Goal: Transaction & Acquisition: Purchase product/service

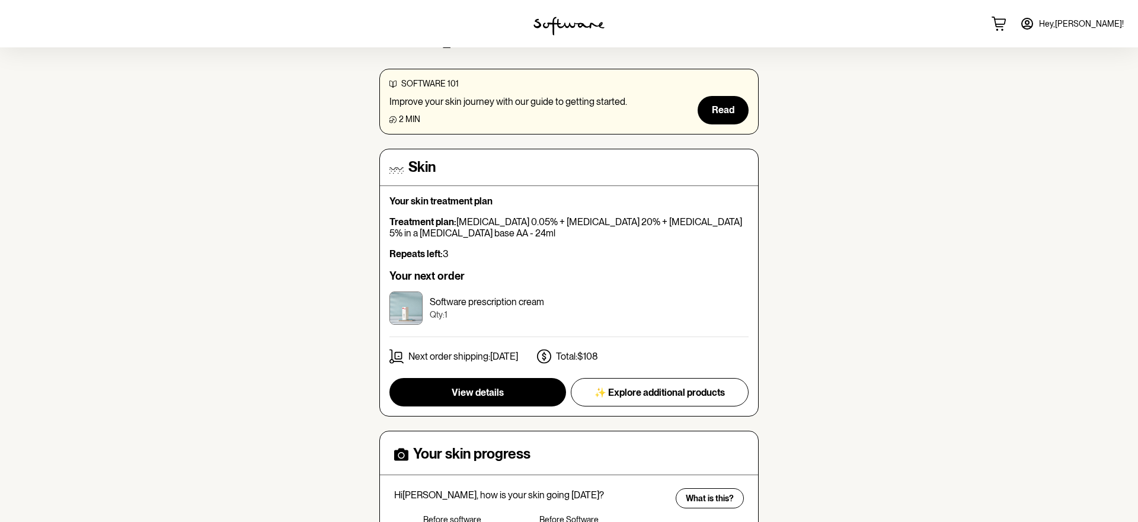
scroll to position [87, 0]
click at [481, 386] on span "View details" at bounding box center [477, 391] width 52 height 11
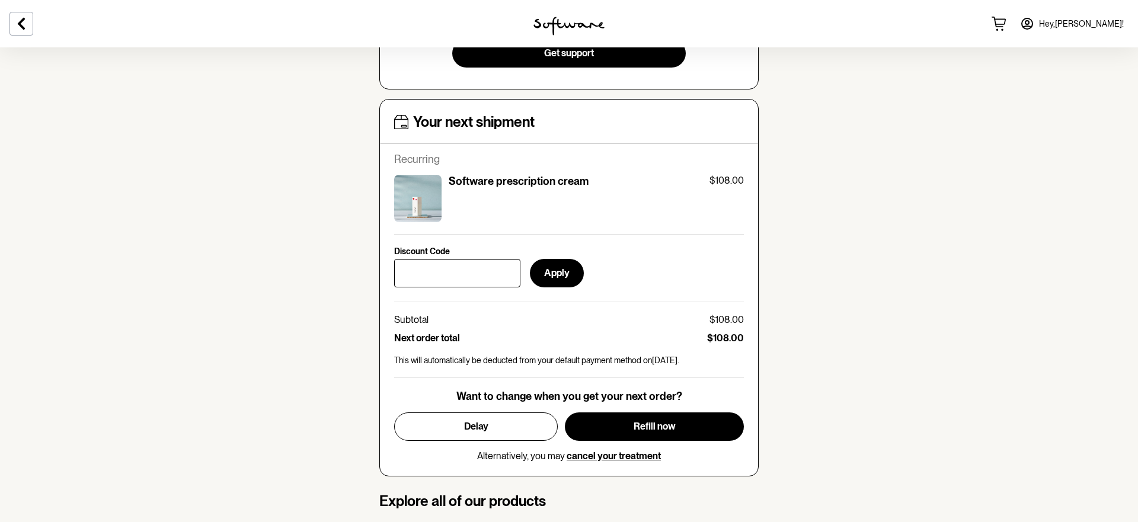
scroll to position [448, 0]
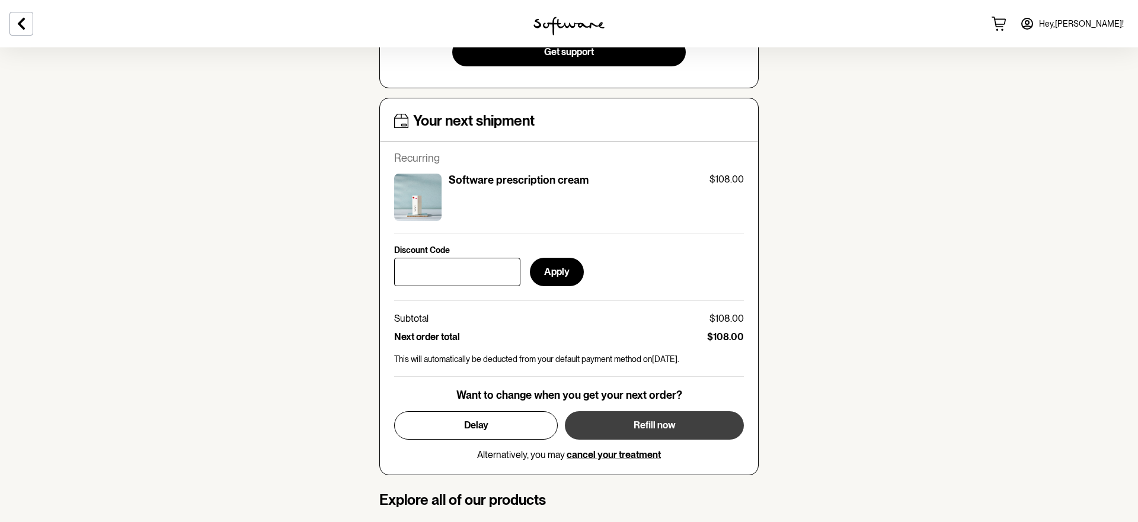
click at [643, 422] on span "Refill now" at bounding box center [654, 424] width 42 height 11
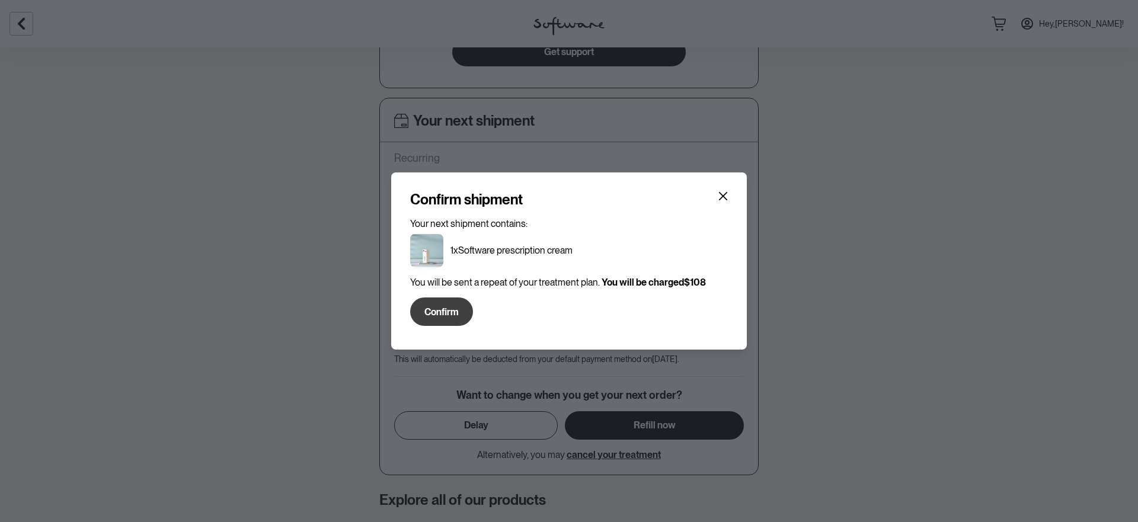
click at [447, 312] on span "Confirm" at bounding box center [441, 311] width 34 height 11
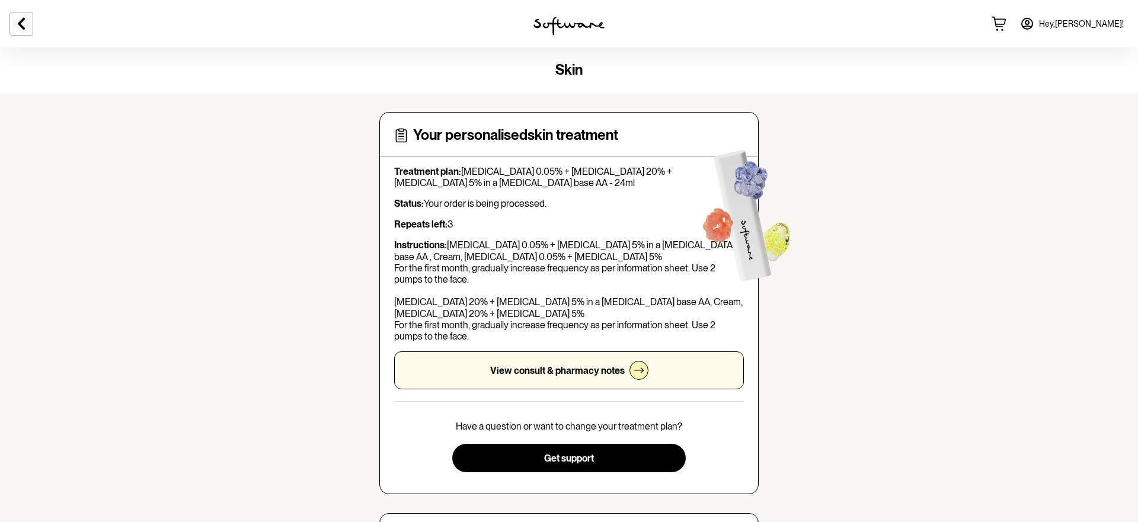
scroll to position [0, 0]
